Goal: Task Accomplishment & Management: Use online tool/utility

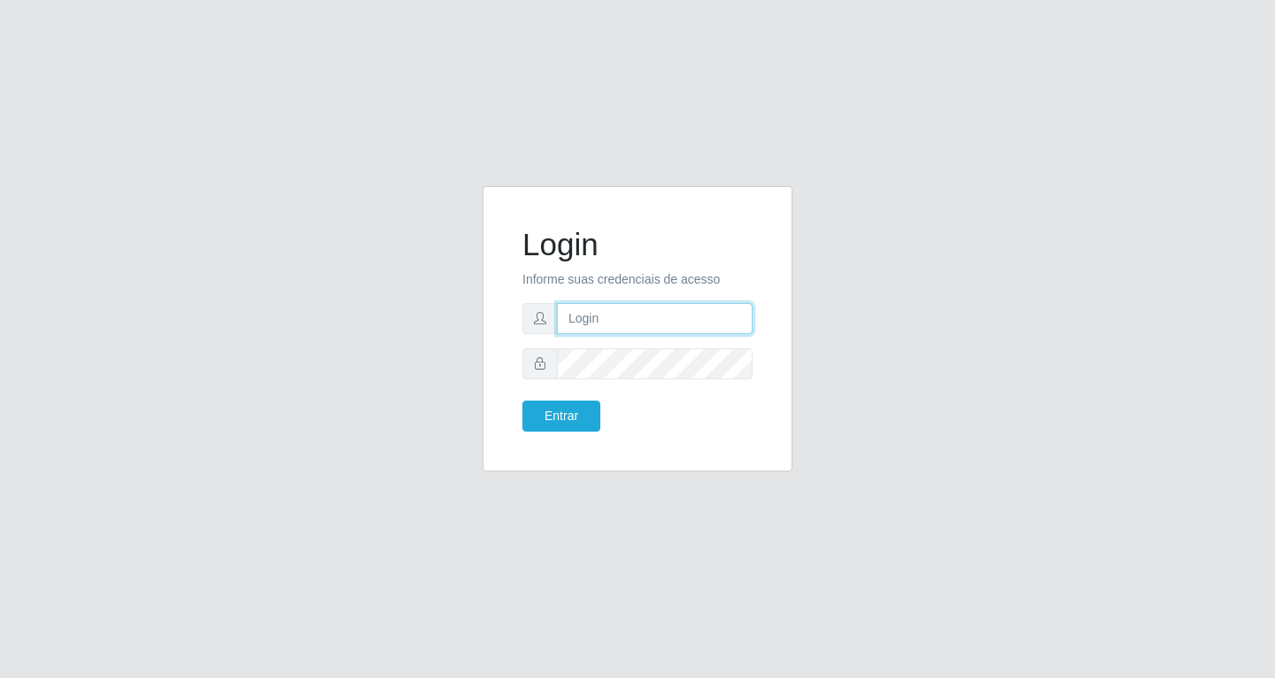
click at [617, 323] on input "text" at bounding box center [655, 318] width 196 height 31
type input "[EMAIL_ADDRESS][DOMAIN_NAME]"
click at [523, 400] on button "Entrar" at bounding box center [562, 415] width 78 height 31
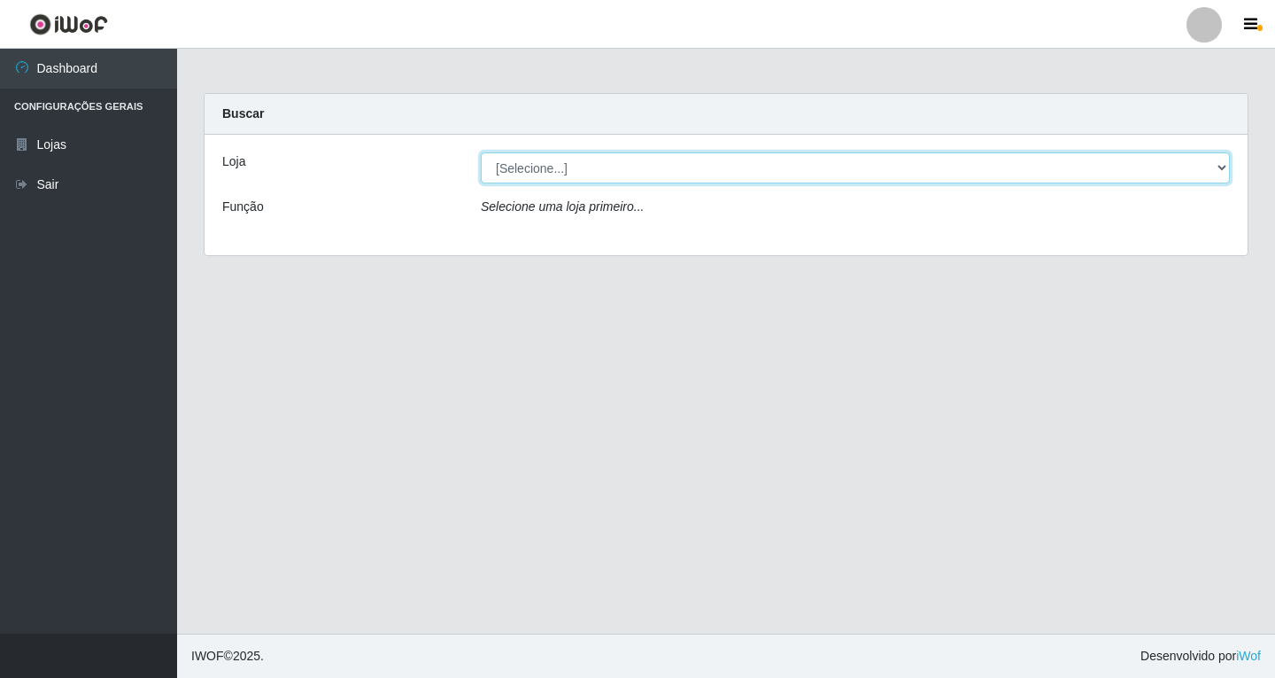
click at [769, 177] on select "[Selecione...] SuperFácil Atacado - [GEOGRAPHIC_DATA]" at bounding box center [855, 167] width 749 height 31
select select "503"
click at [481, 152] on select "[Selecione...] SuperFácil Atacado - [GEOGRAPHIC_DATA]" at bounding box center [855, 167] width 749 height 31
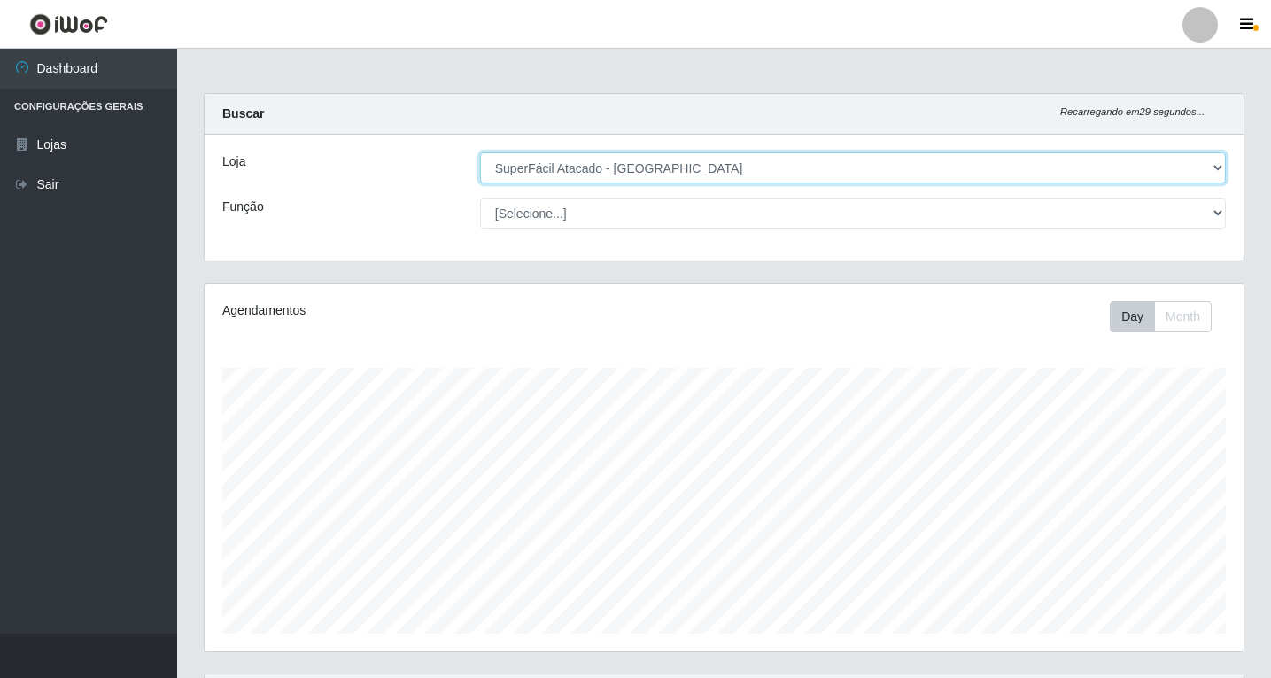
scroll to position [183, 0]
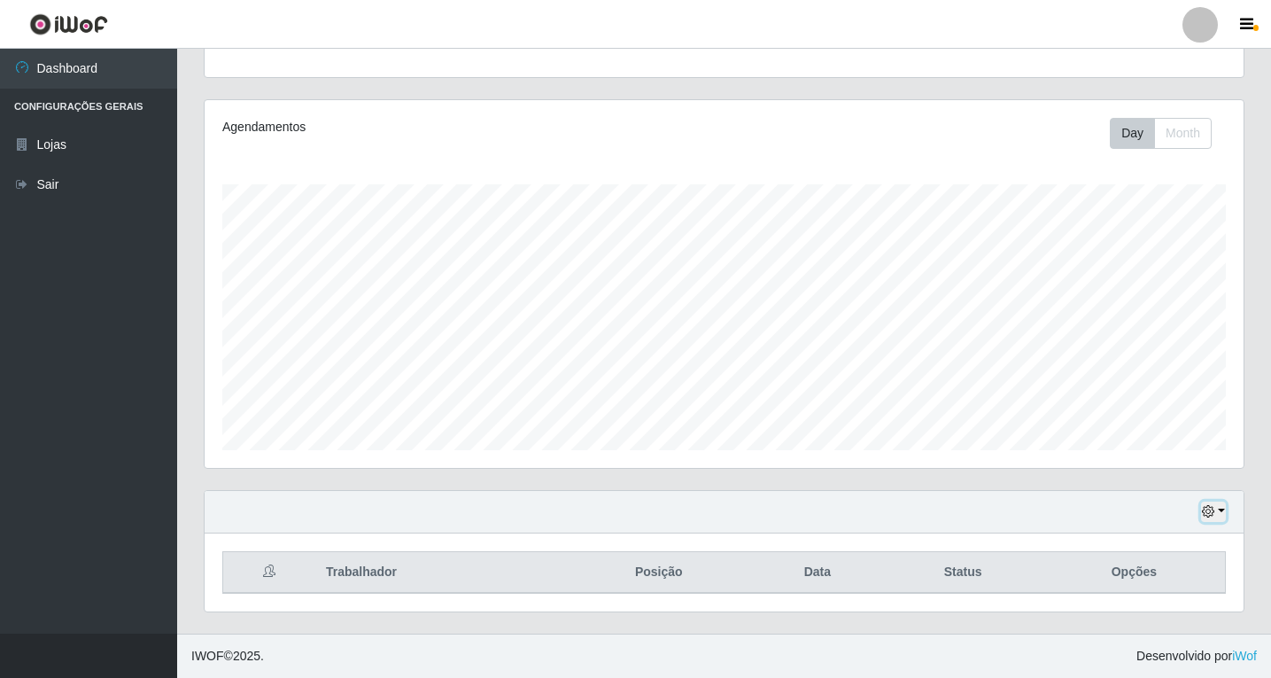
click at [1214, 514] on icon "button" at bounding box center [1208, 511] width 12 height 12
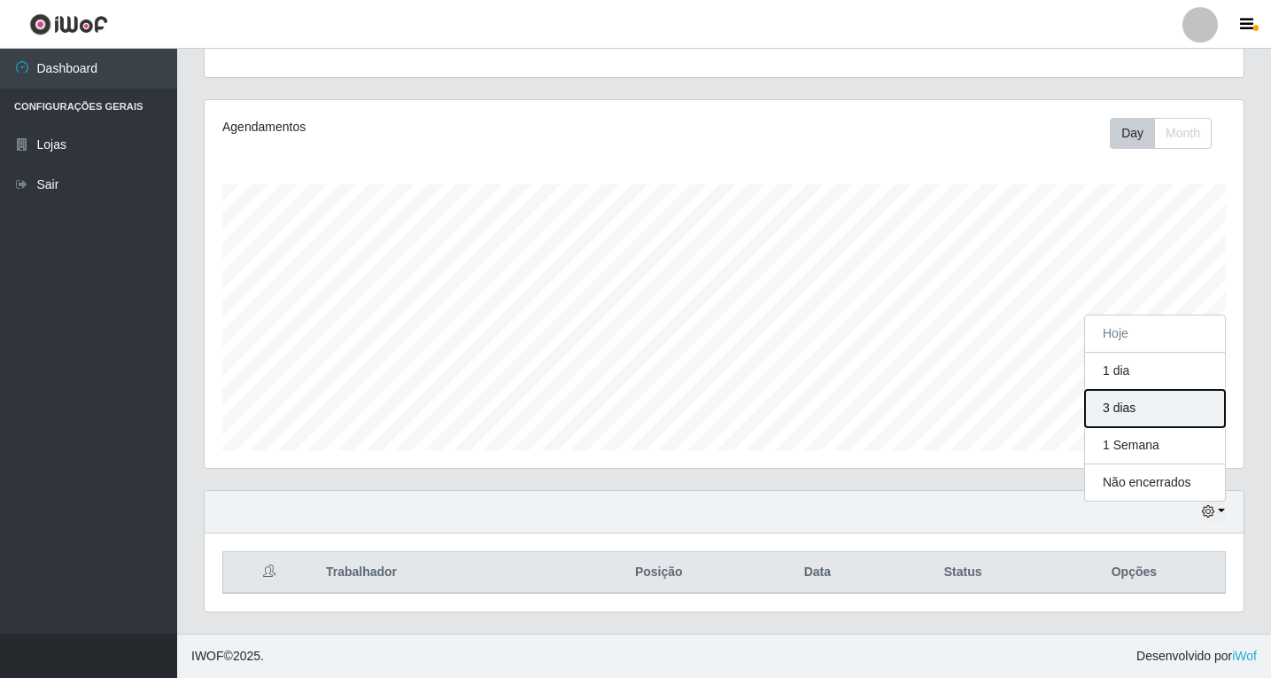
click at [1137, 405] on button "3 dias" at bounding box center [1155, 408] width 140 height 37
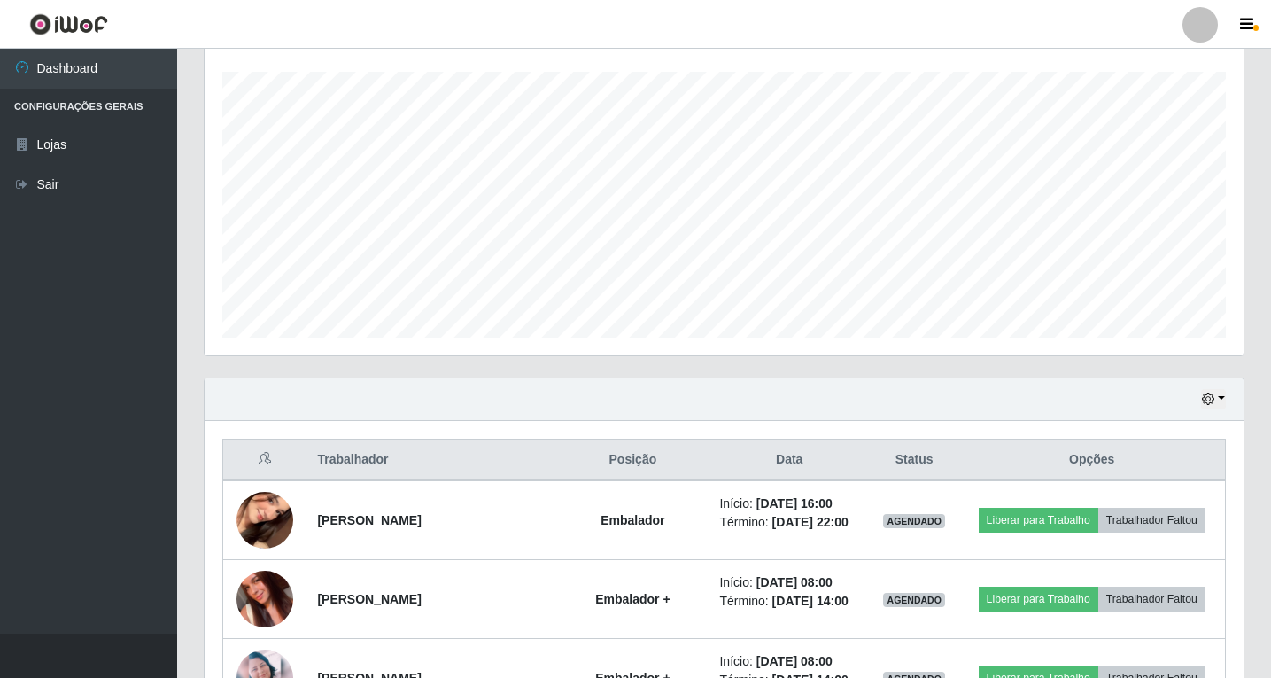
scroll to position [272, 0]
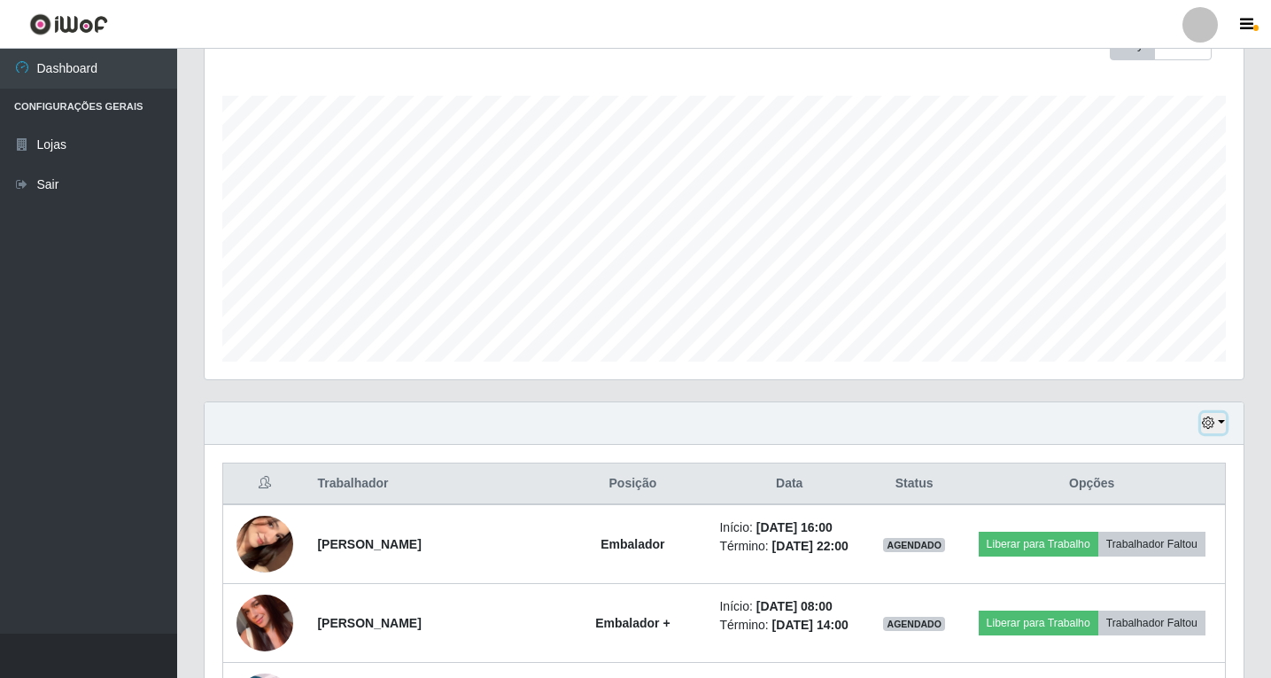
click at [1221, 429] on button "button" at bounding box center [1213, 423] width 25 height 20
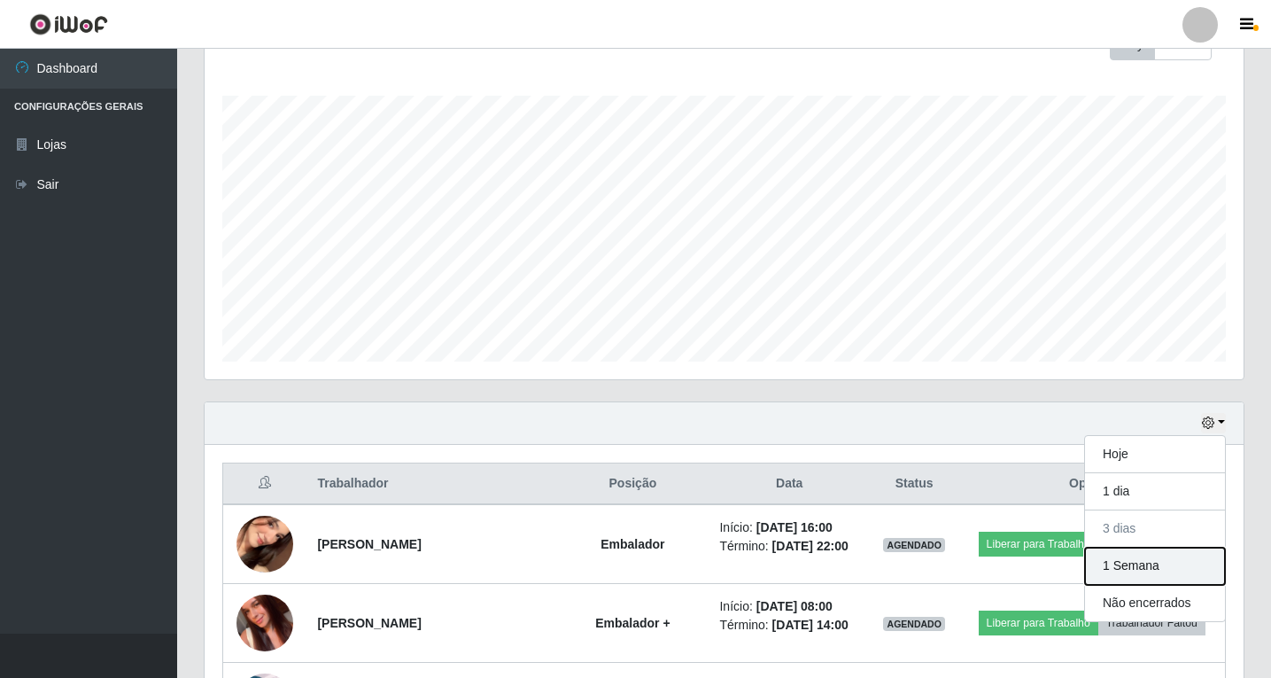
click at [1129, 568] on button "1 Semana" at bounding box center [1155, 565] width 140 height 37
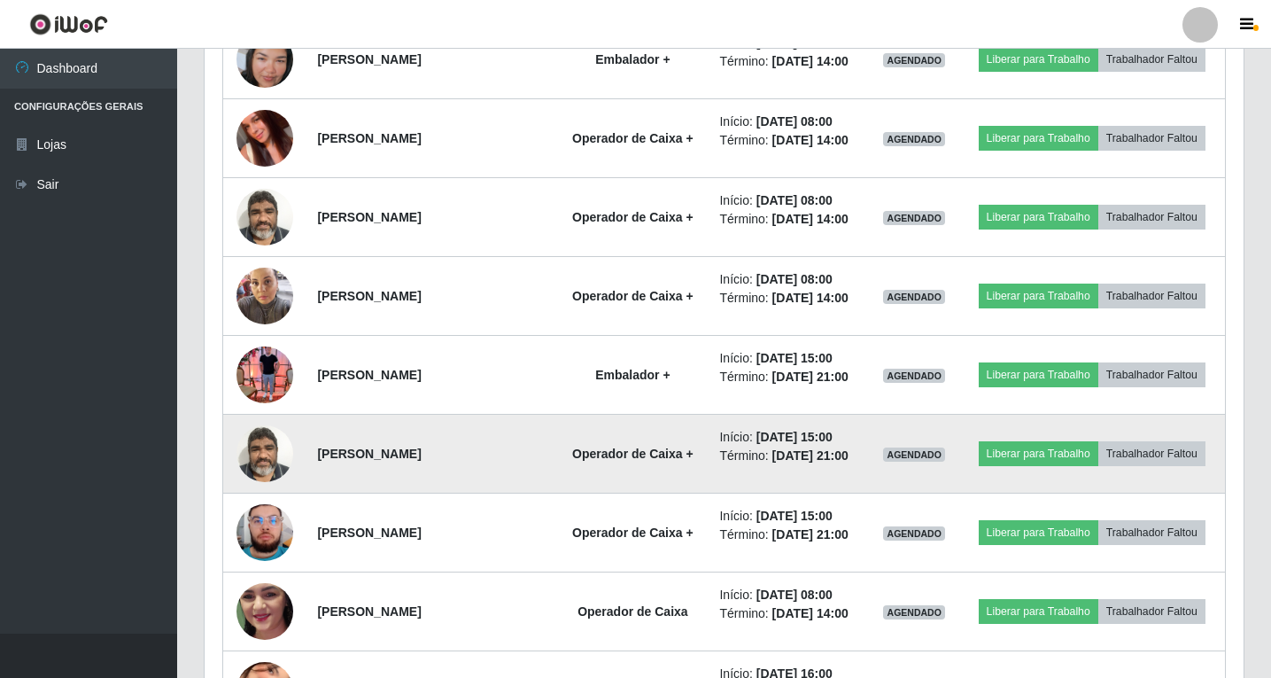
scroll to position [1613, 0]
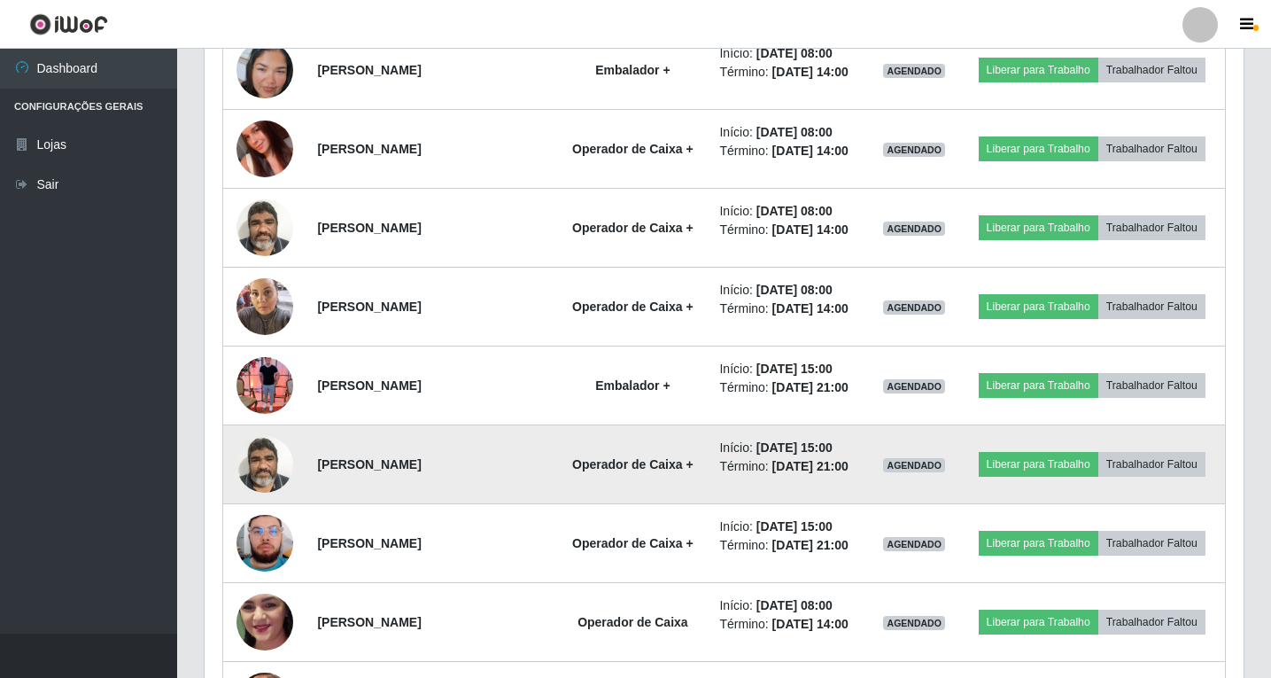
click at [664, 474] on td "Operador de Caixa +" at bounding box center [632, 464] width 152 height 79
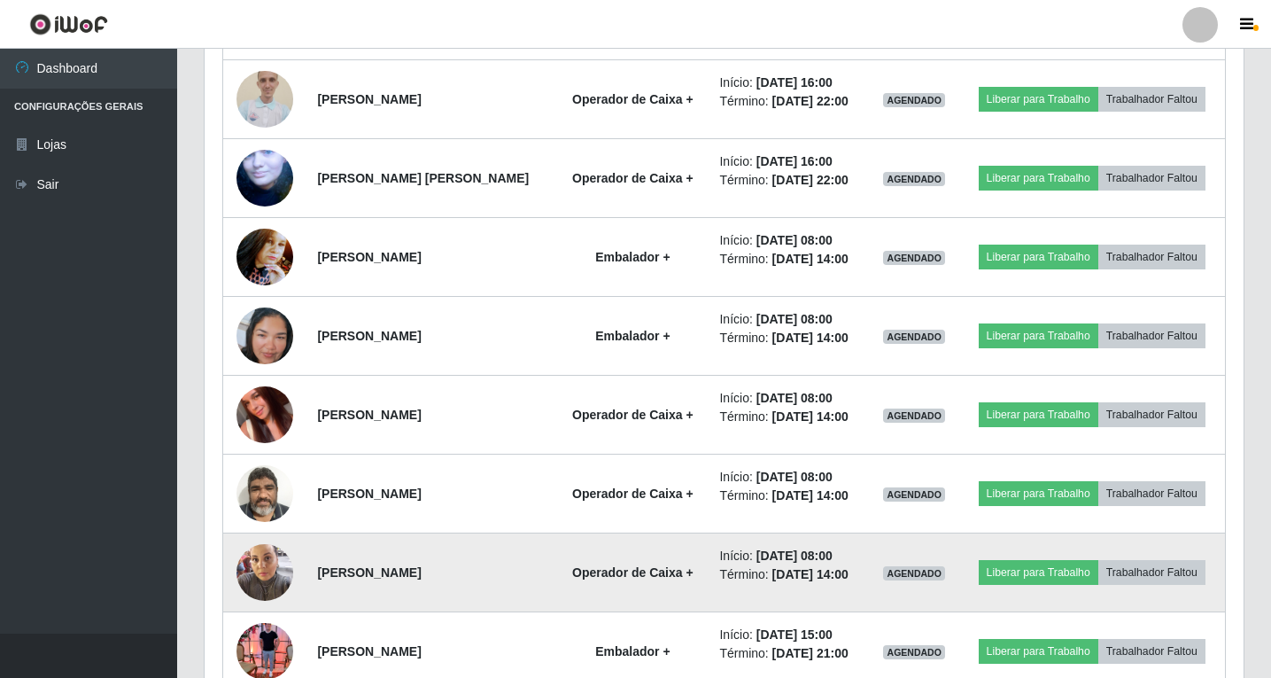
scroll to position [1259, 0]
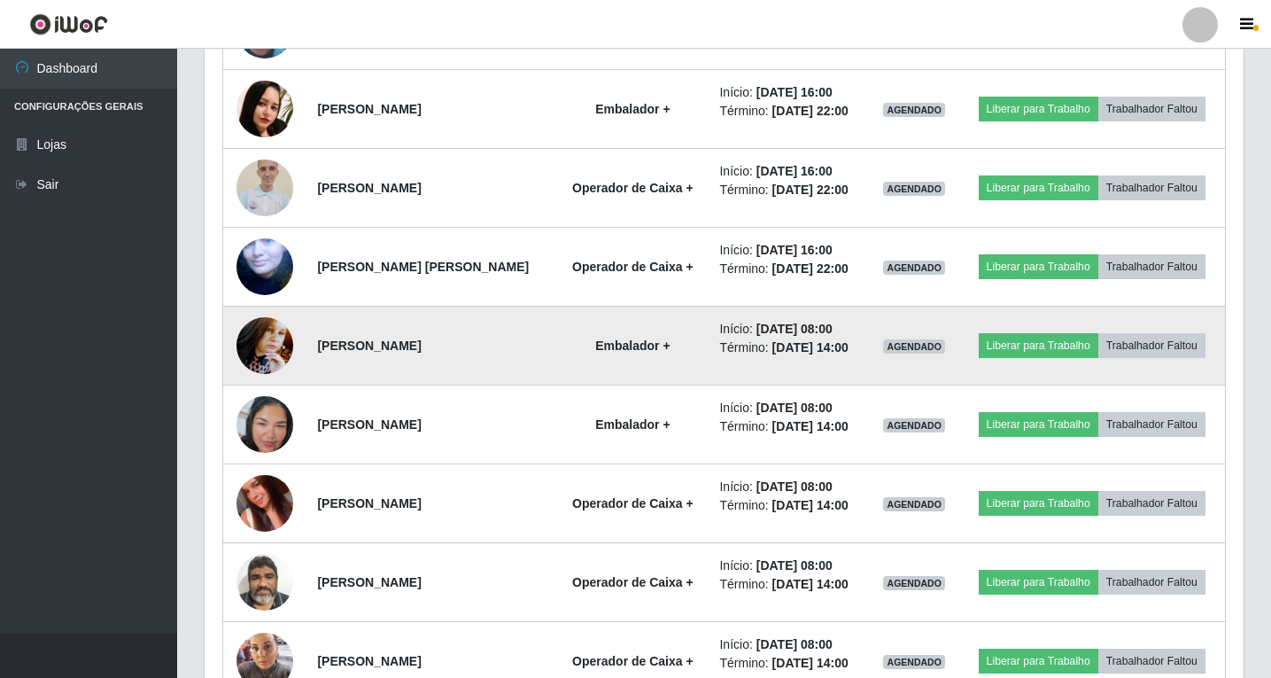
click at [333, 357] on td "[PERSON_NAME]" at bounding box center [431, 345] width 250 height 79
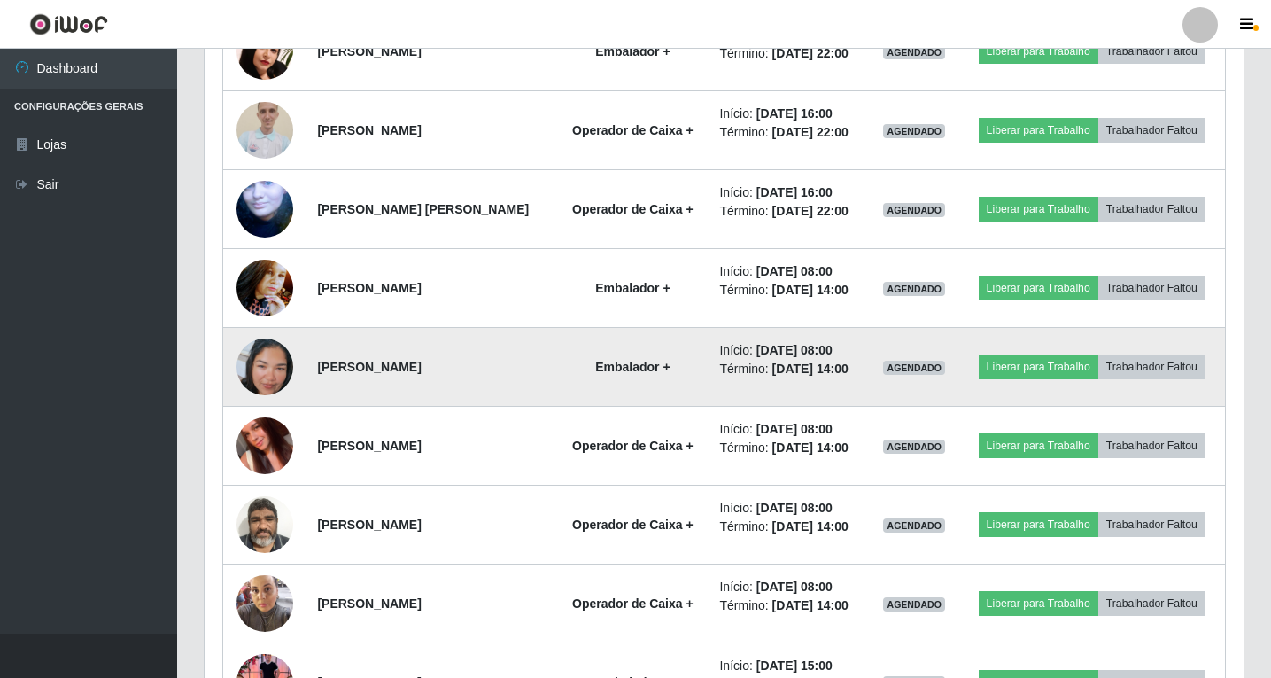
scroll to position [1347, 0]
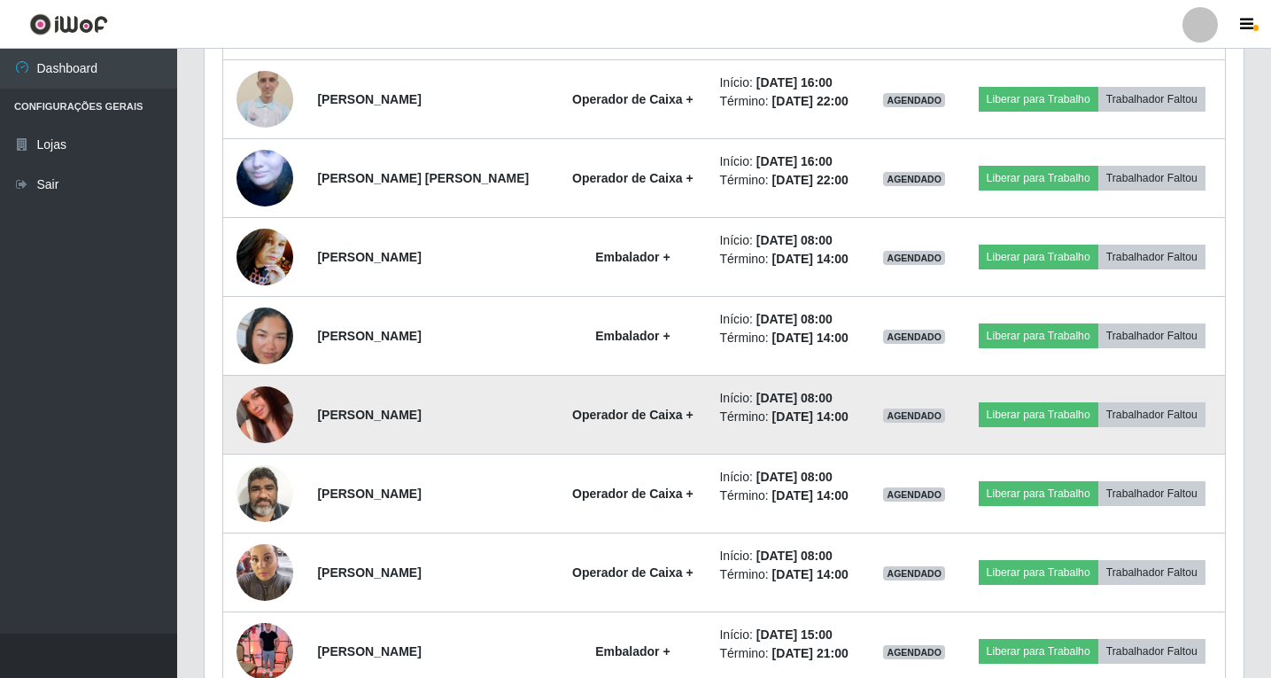
click at [373, 422] on strong "[PERSON_NAME]" at bounding box center [369, 414] width 104 height 14
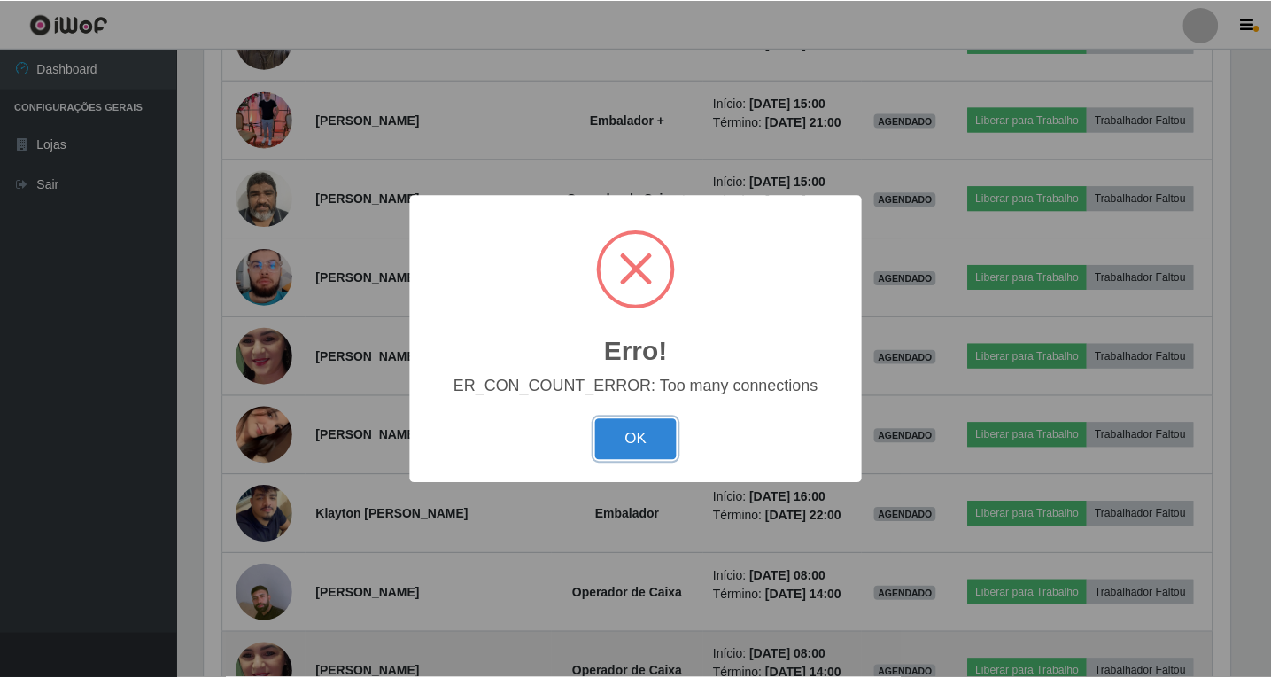
scroll to position [368, 1030]
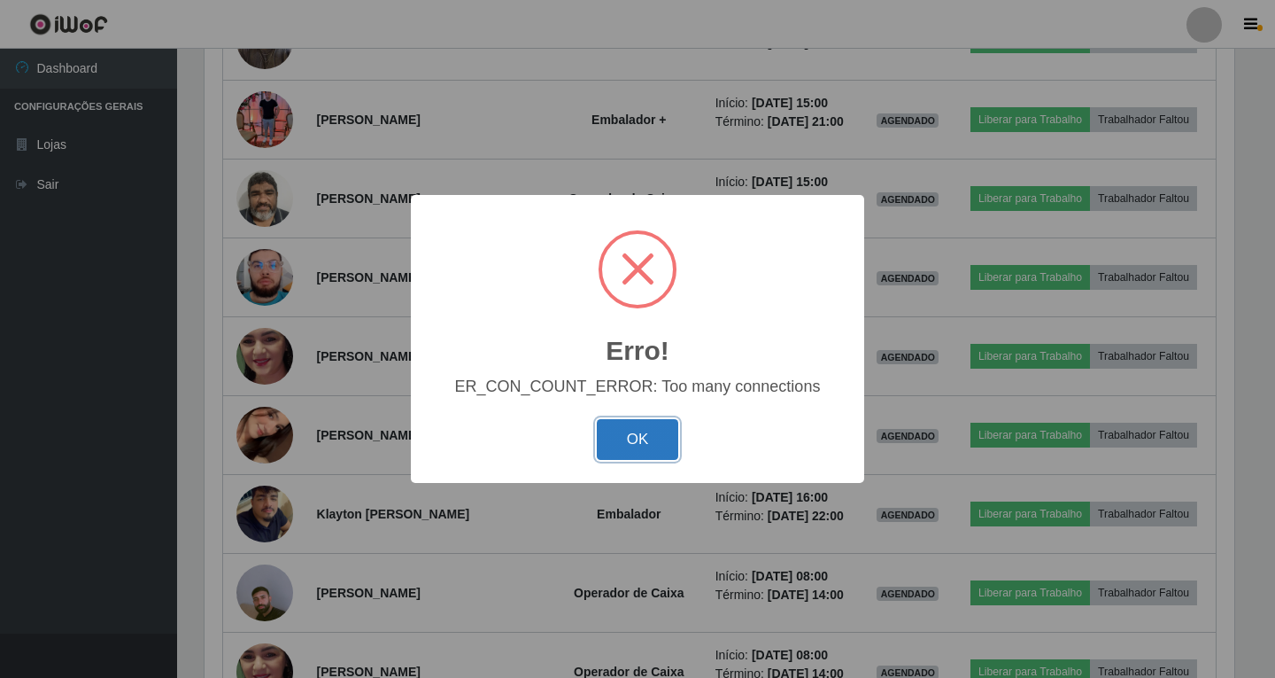
click at [666, 430] on button "OK" at bounding box center [638, 440] width 82 height 42
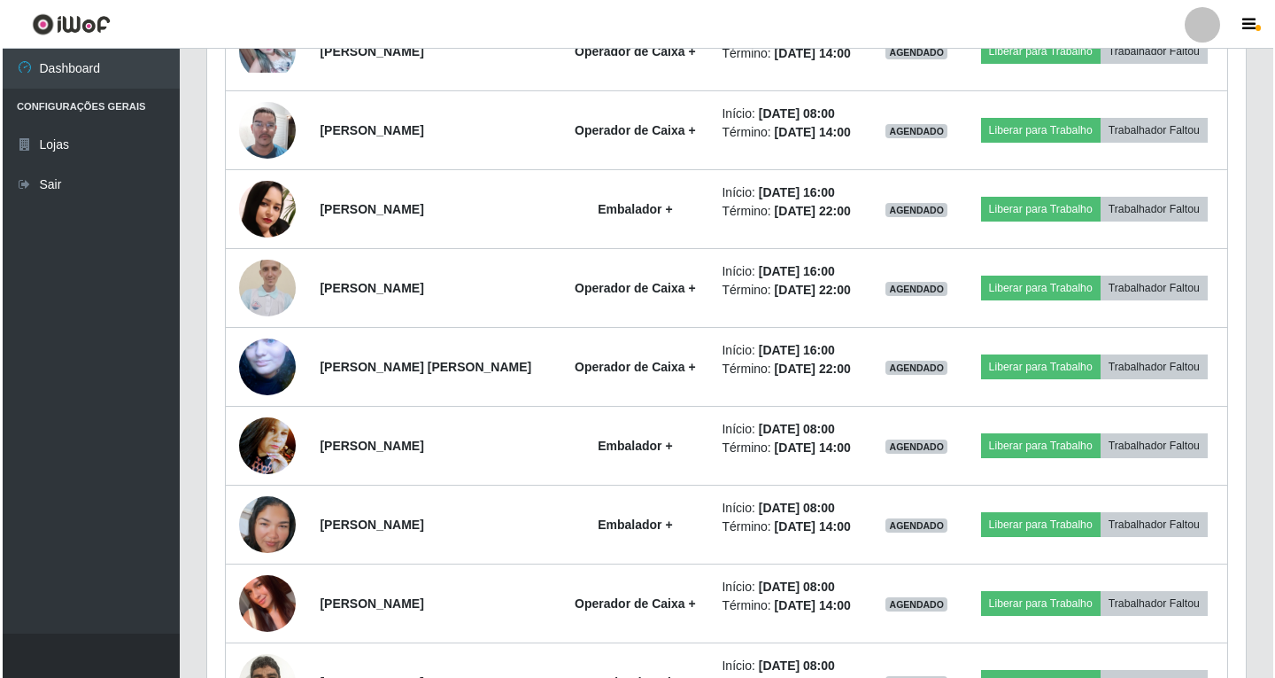
scroll to position [1170, 0]
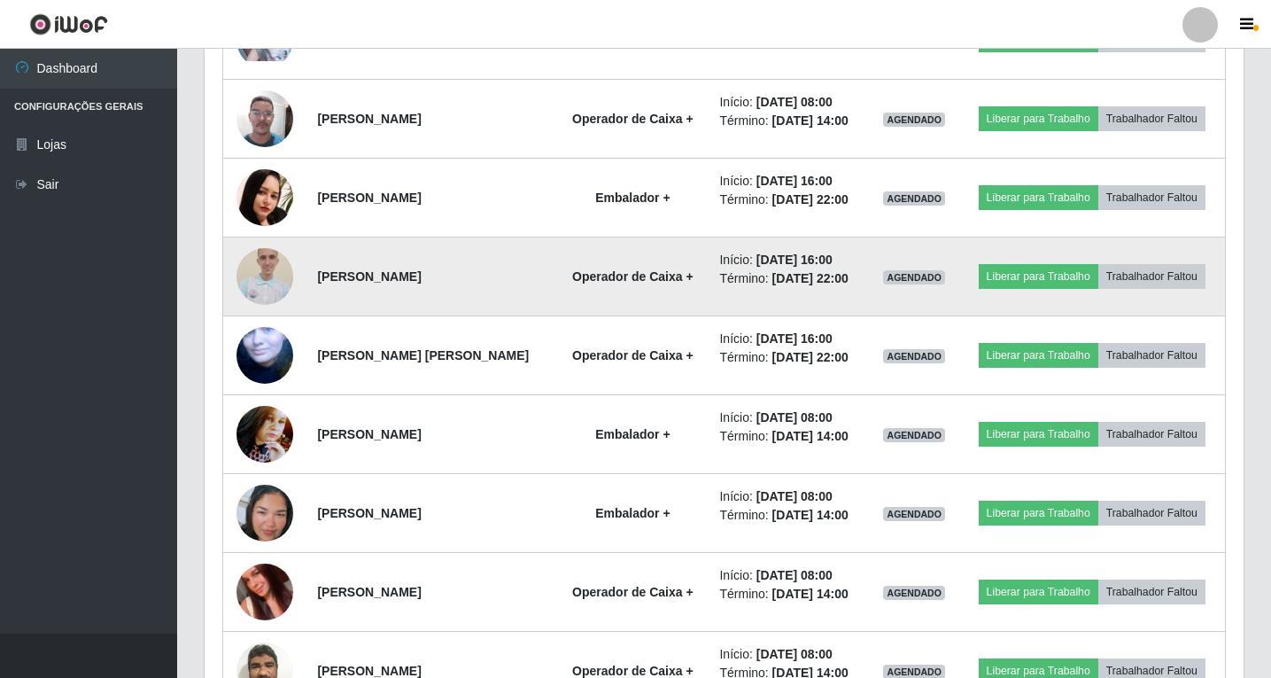
click at [271, 267] on img at bounding box center [264, 276] width 57 height 76
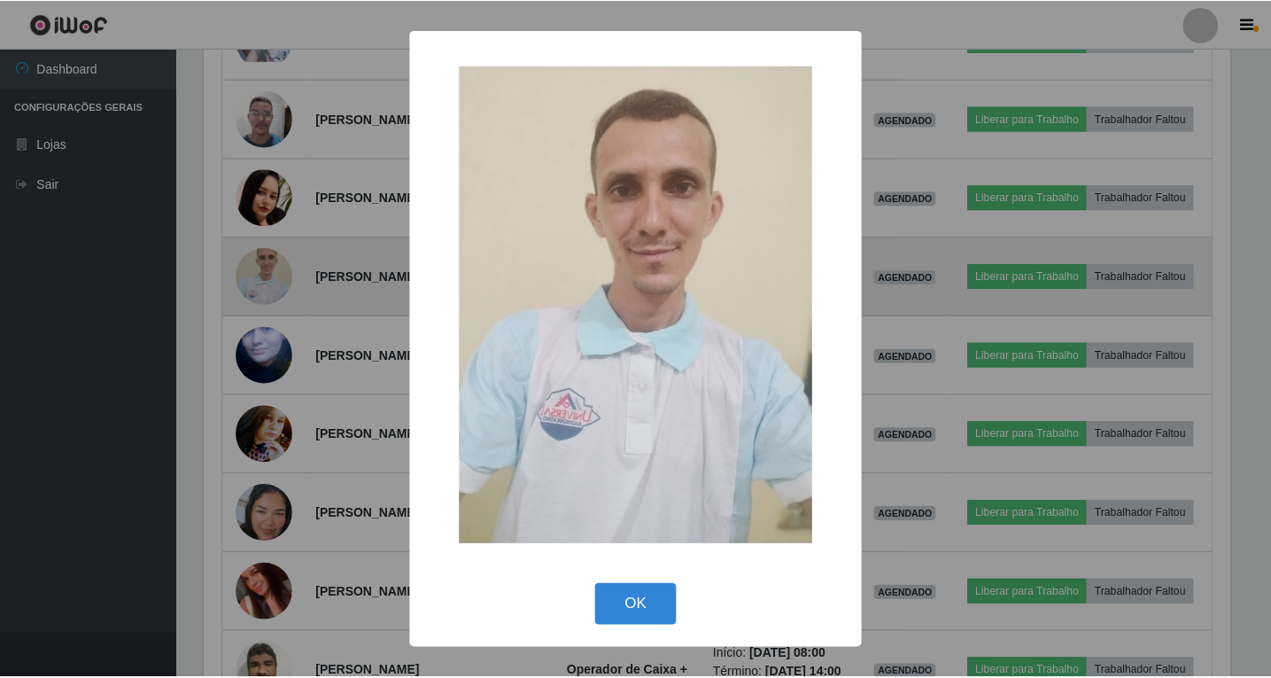
scroll to position [368, 1030]
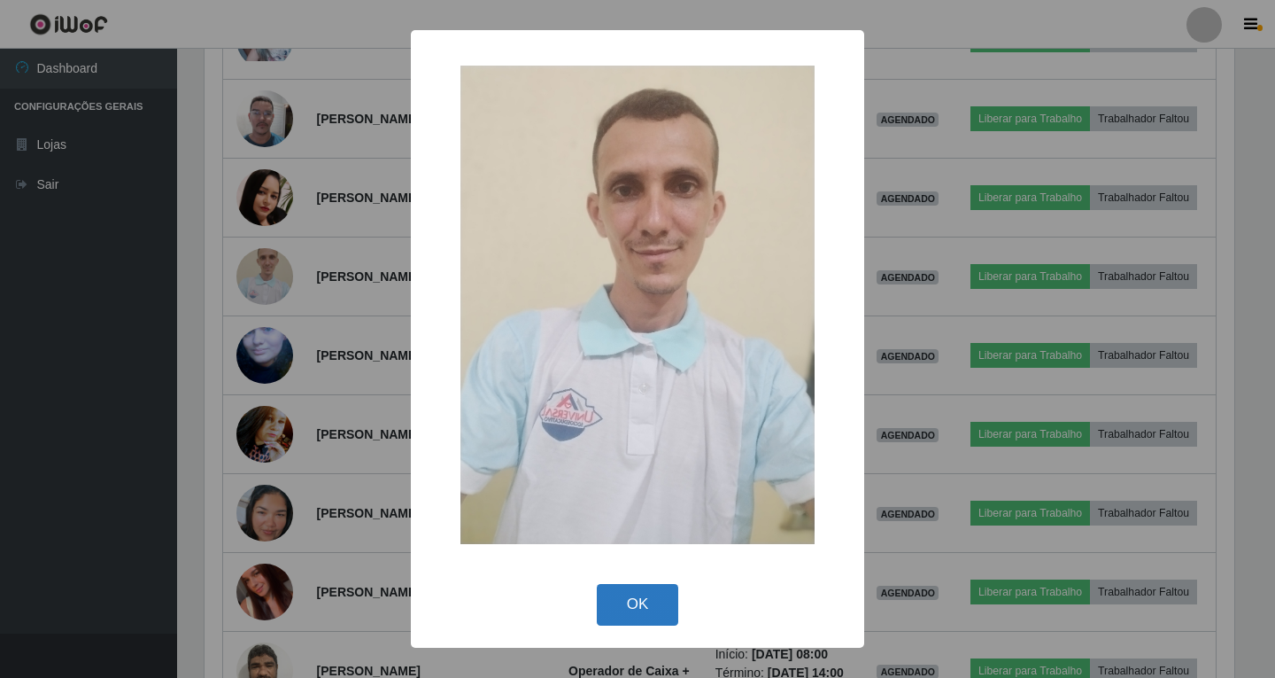
click at [638, 607] on button "OK" at bounding box center [638, 605] width 82 height 42
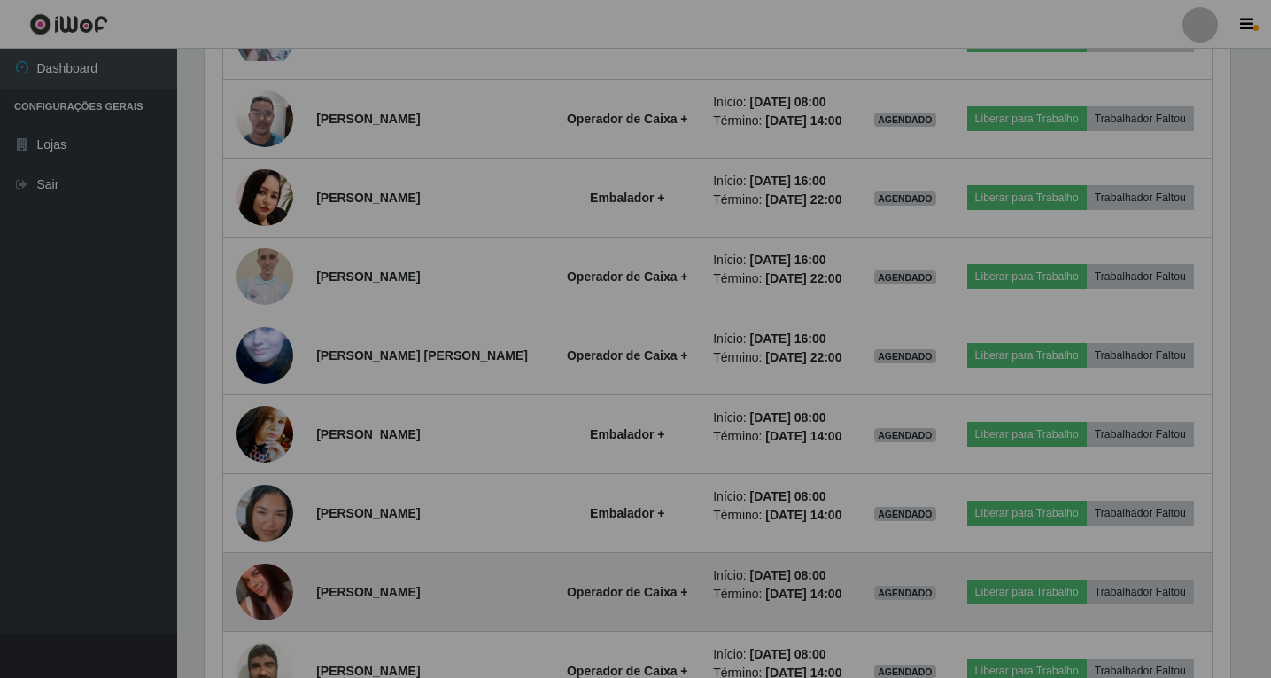
scroll to position [368, 1039]
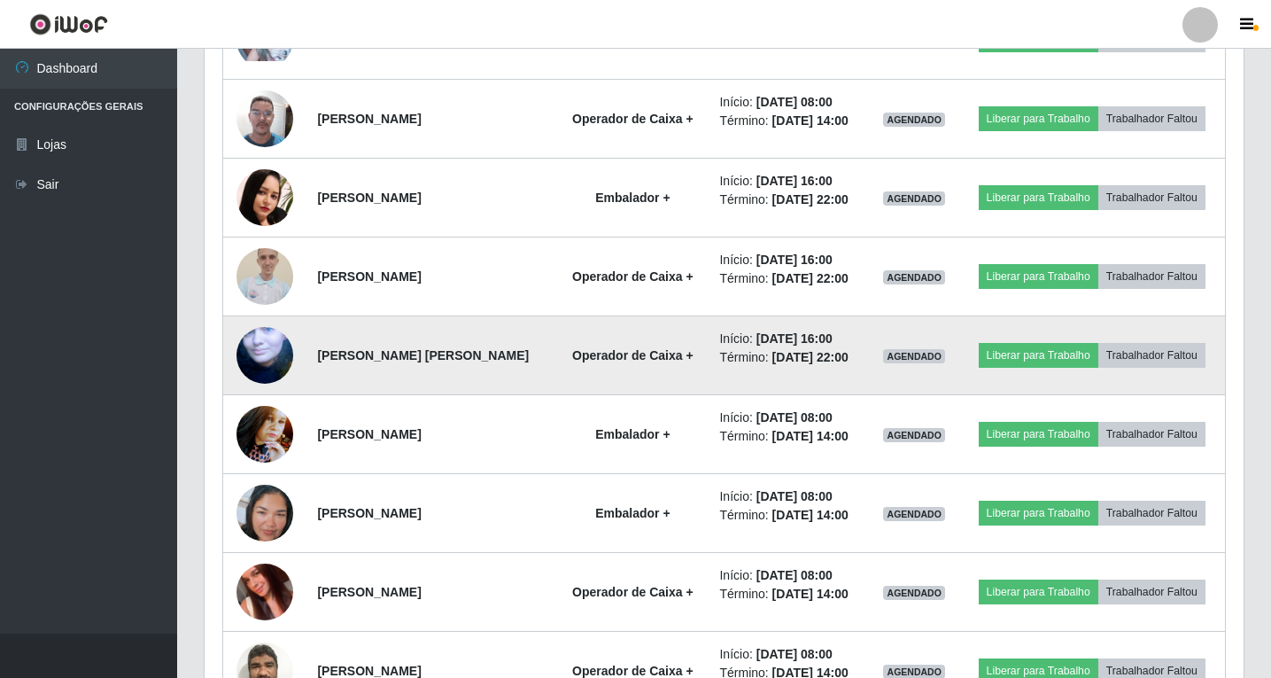
click at [250, 348] on img at bounding box center [264, 355] width 57 height 104
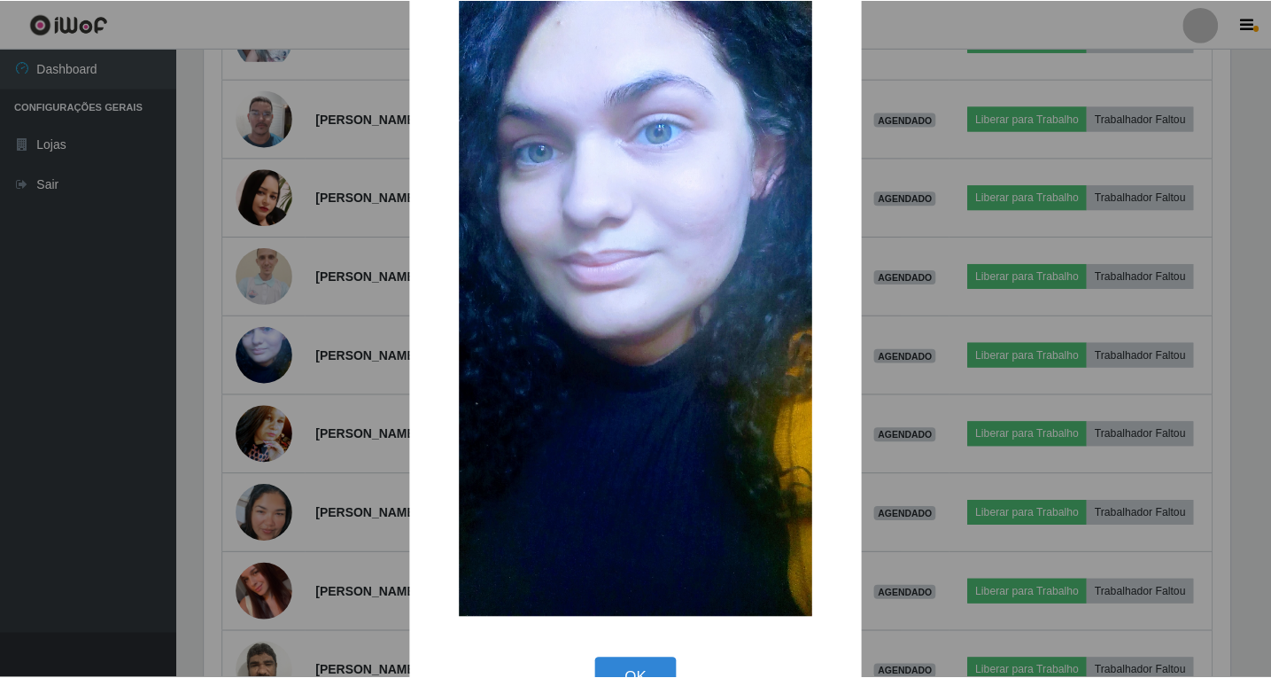
scroll to position [126, 0]
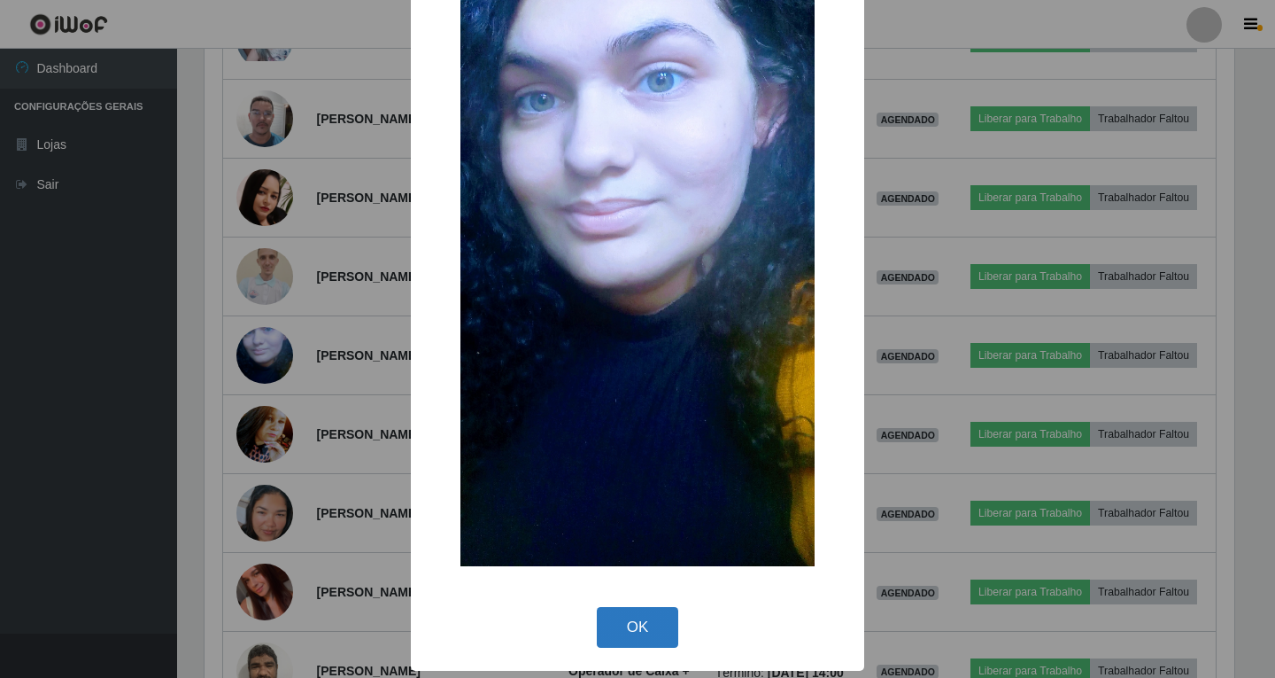
click at [644, 607] on button "OK" at bounding box center [638, 628] width 82 height 42
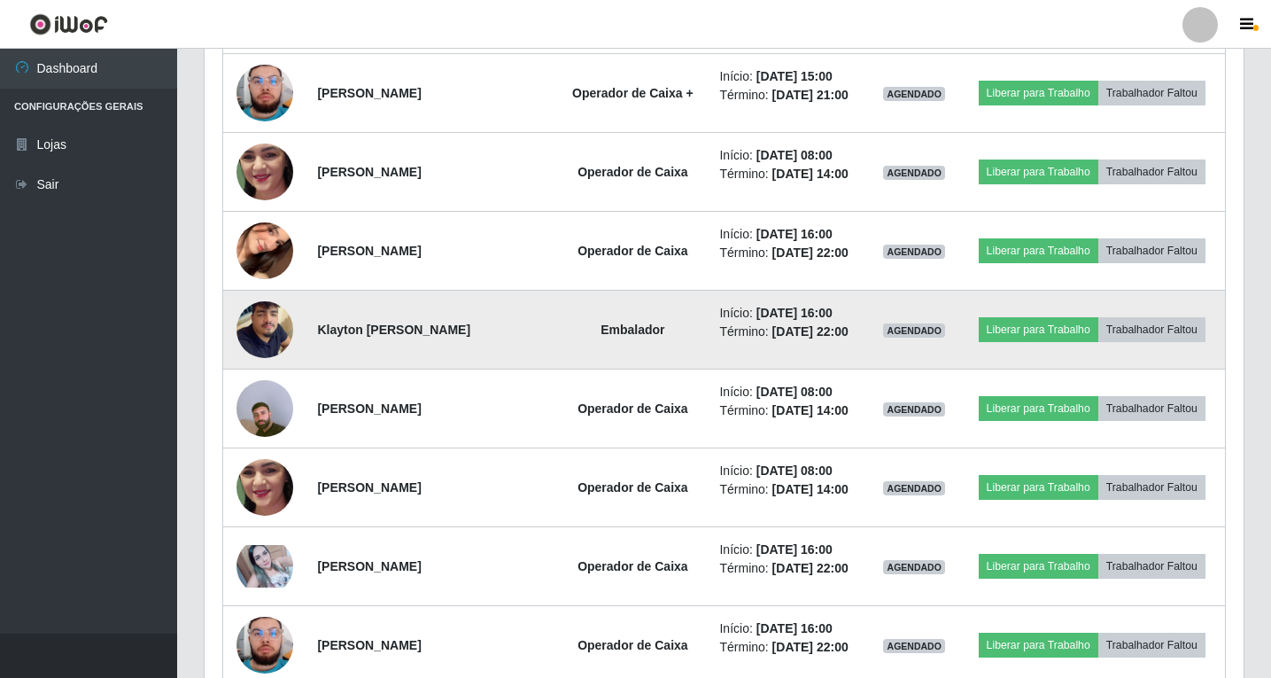
scroll to position [2056, 0]
